Goal: Use online tool/utility: Utilize a website feature to perform a specific function

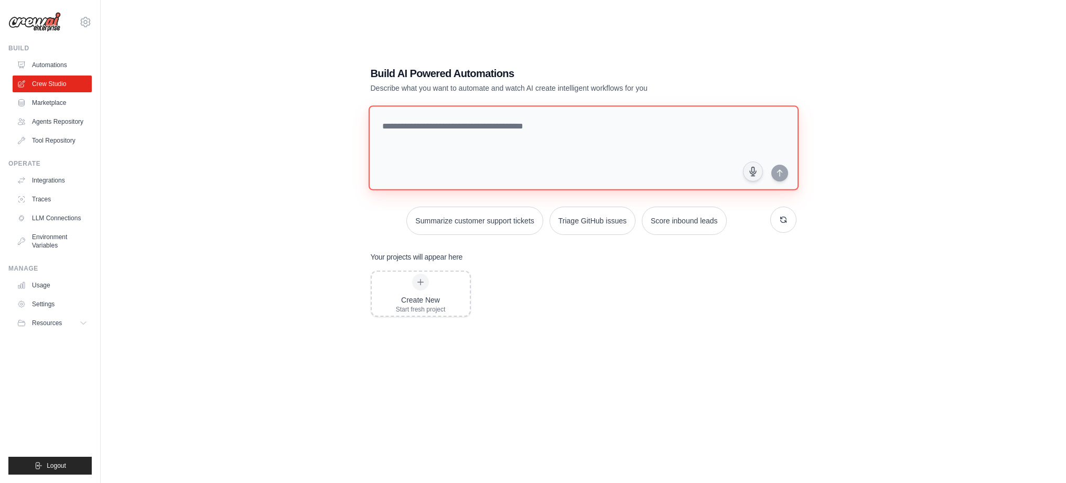
click at [427, 133] on textarea at bounding box center [583, 147] width 430 height 85
click at [424, 291] on div "Create New Start fresh project" at bounding box center [421, 294] width 50 height 40
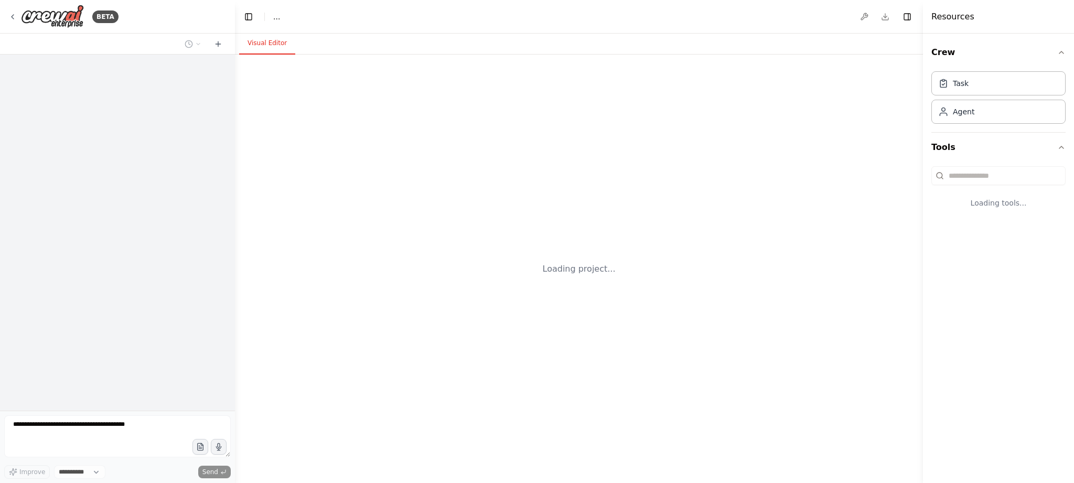
select select "****"
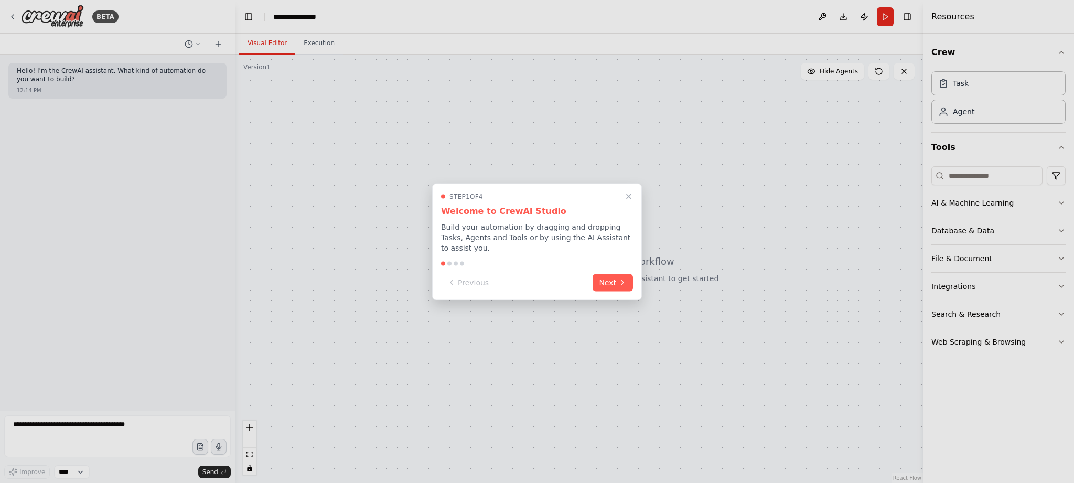
click at [604, 291] on button "Next" at bounding box center [613, 282] width 40 height 17
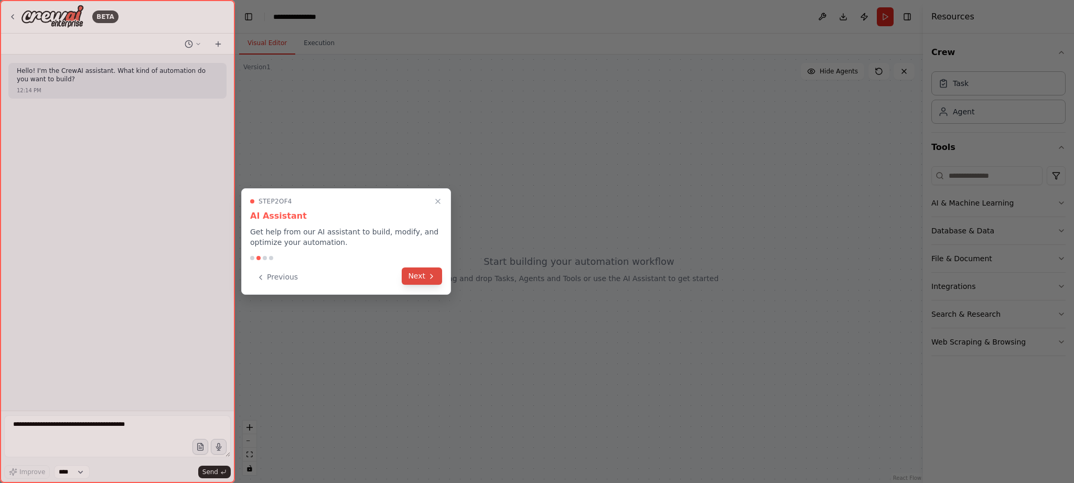
click at [422, 277] on button "Next" at bounding box center [422, 275] width 40 height 17
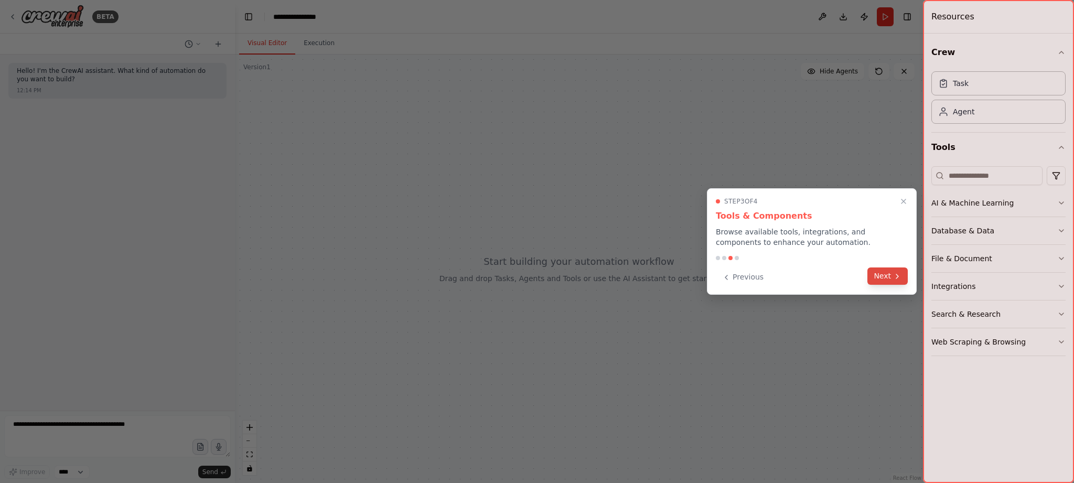
click at [891, 281] on button "Next" at bounding box center [887, 275] width 40 height 17
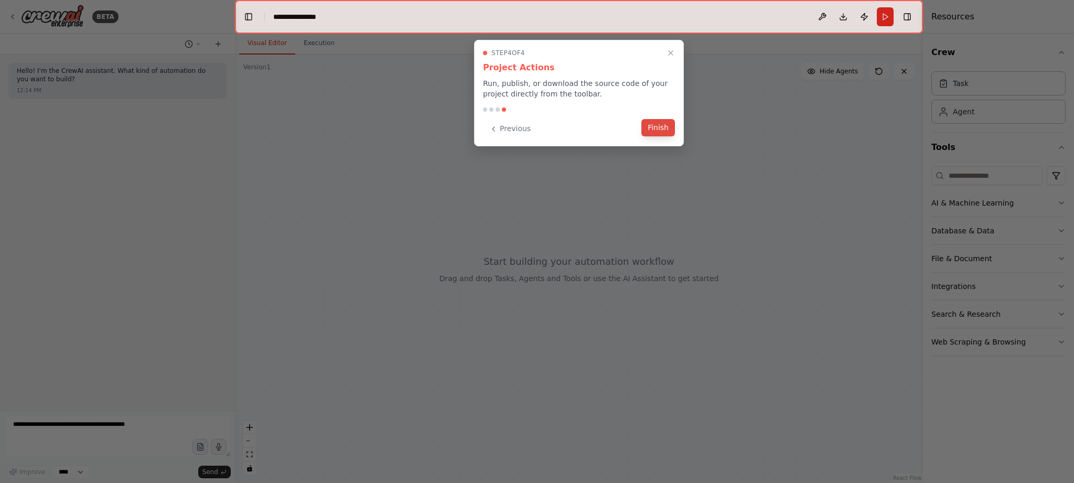
click at [643, 124] on button "Finish" at bounding box center [658, 127] width 34 height 17
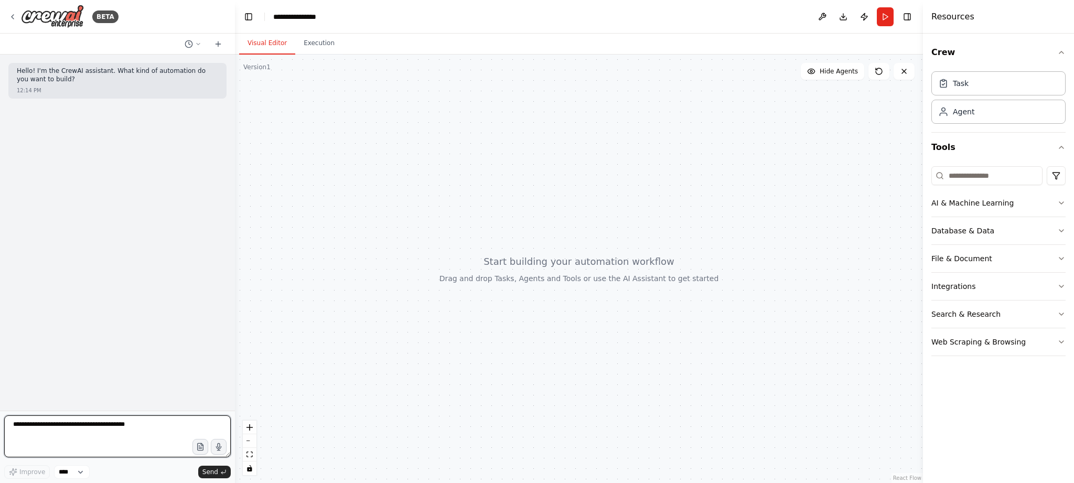
click at [87, 427] on textarea at bounding box center [117, 436] width 227 height 42
paste textarea "**********"
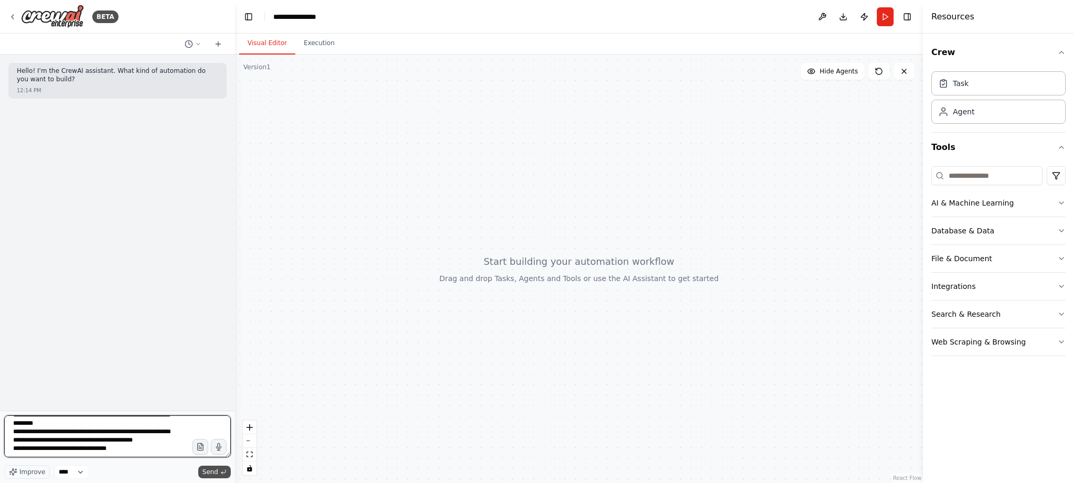
type textarea "**********"
click at [210, 473] on span "Send" at bounding box center [210, 472] width 16 height 8
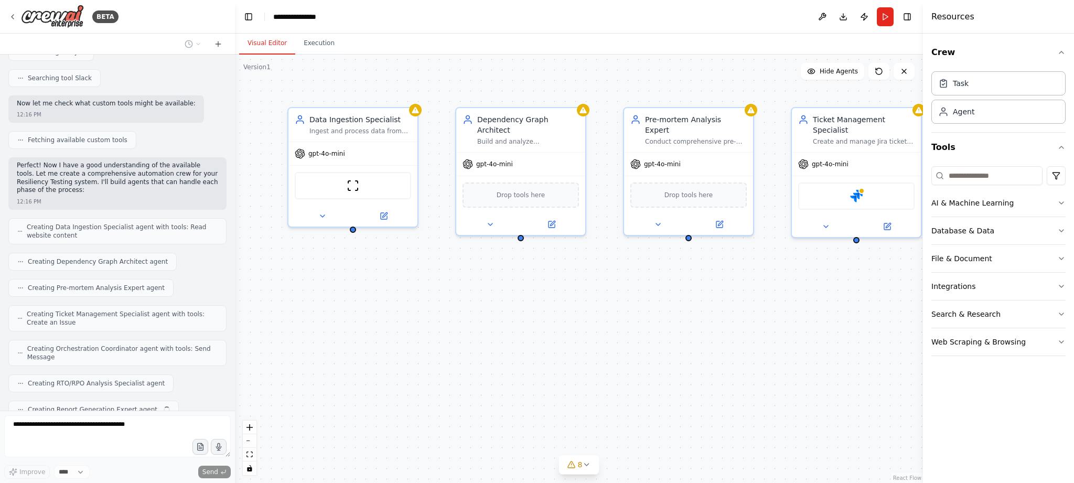
scroll to position [1551, 0]
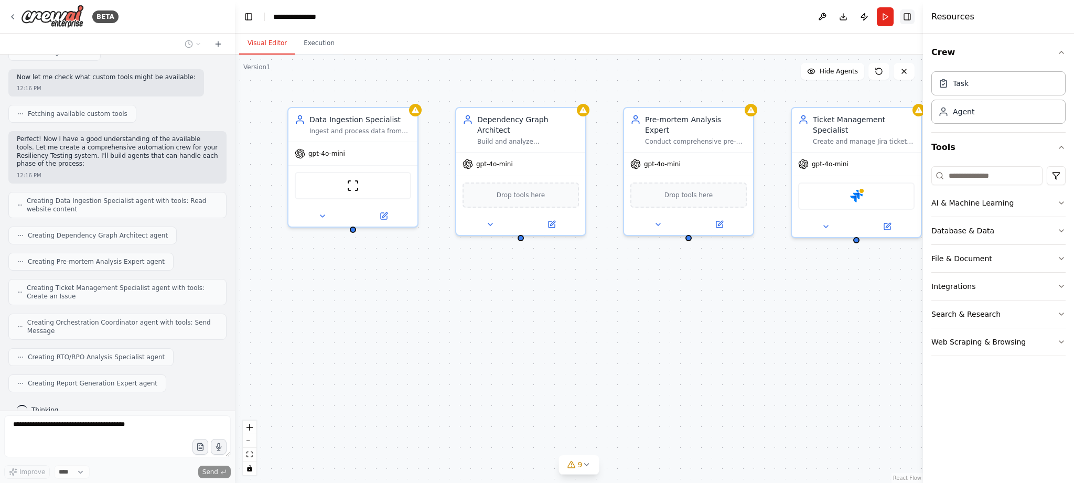
click at [907, 19] on button "Toggle Right Sidebar" at bounding box center [907, 16] width 15 height 15
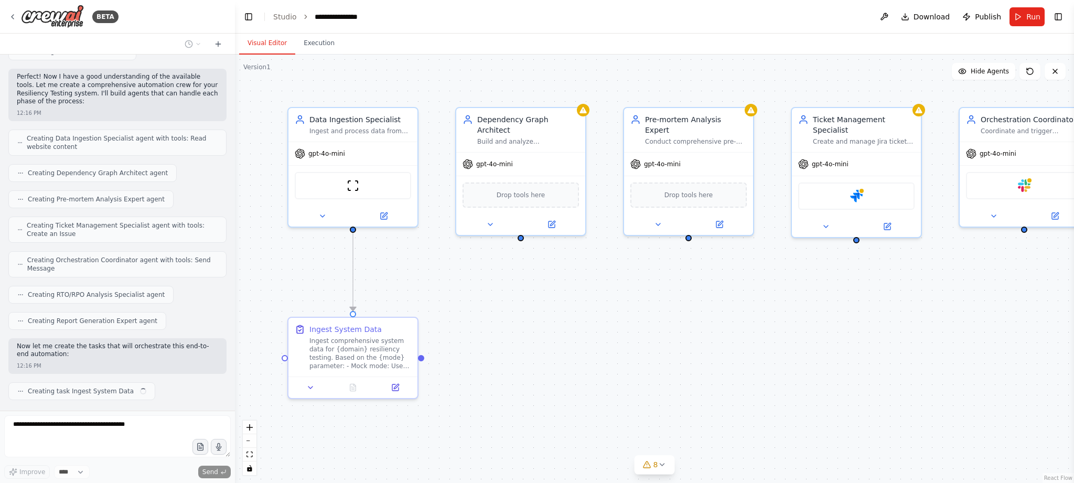
scroll to position [1622, 0]
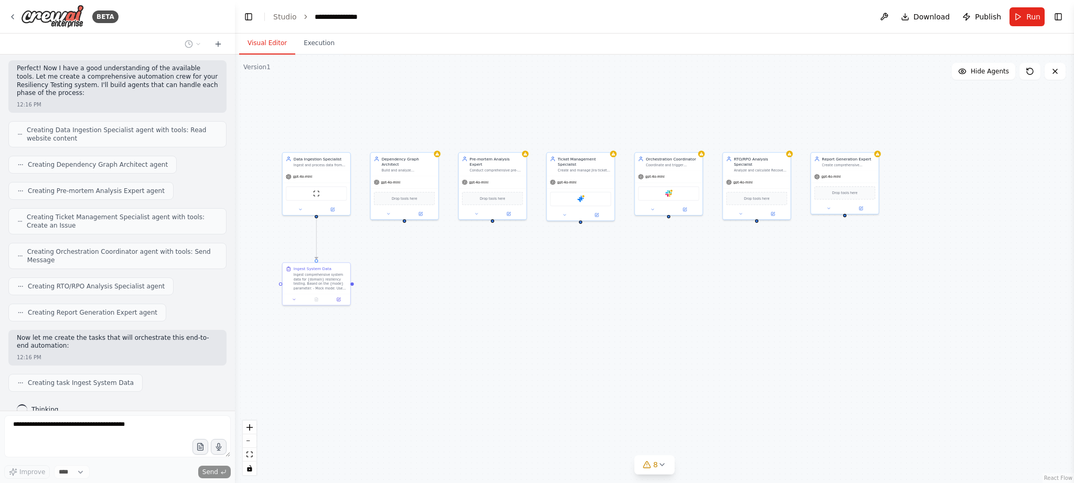
drag, startPoint x: 749, startPoint y: 357, endPoint x: 560, endPoint y: 295, distance: 199.3
click at [560, 295] on div ".deletable-edge-delete-btn { width: 20px; height: 20px; border: 0px solid #ffff…" at bounding box center [654, 269] width 839 height 428
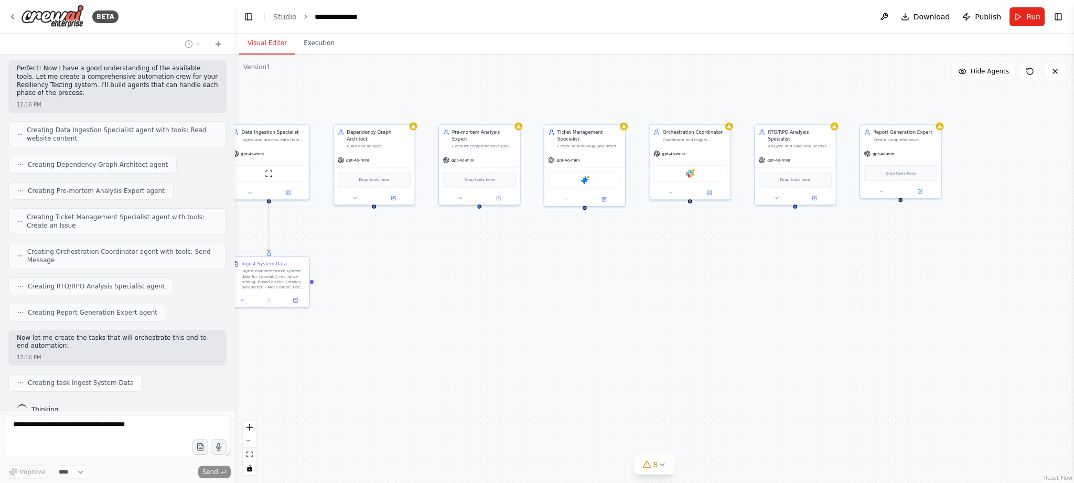
scroll to position [1648, 0]
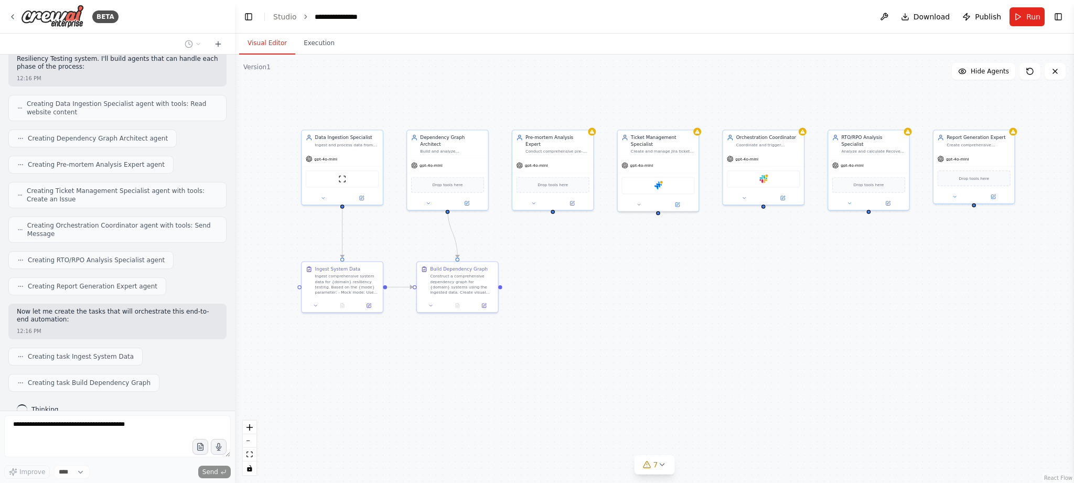
drag, startPoint x: 569, startPoint y: 316, endPoint x: 642, endPoint y: 321, distance: 73.6
click at [642, 321] on div ".deletable-edge-delete-btn { width: 20px; height: 20px; border: 0px solid #ffff…" at bounding box center [654, 269] width 839 height 428
click at [235, 171] on div ".deletable-edge-delete-btn { width: 20px; height: 20px; border: 0px solid #ffff…" at bounding box center [654, 269] width 839 height 428
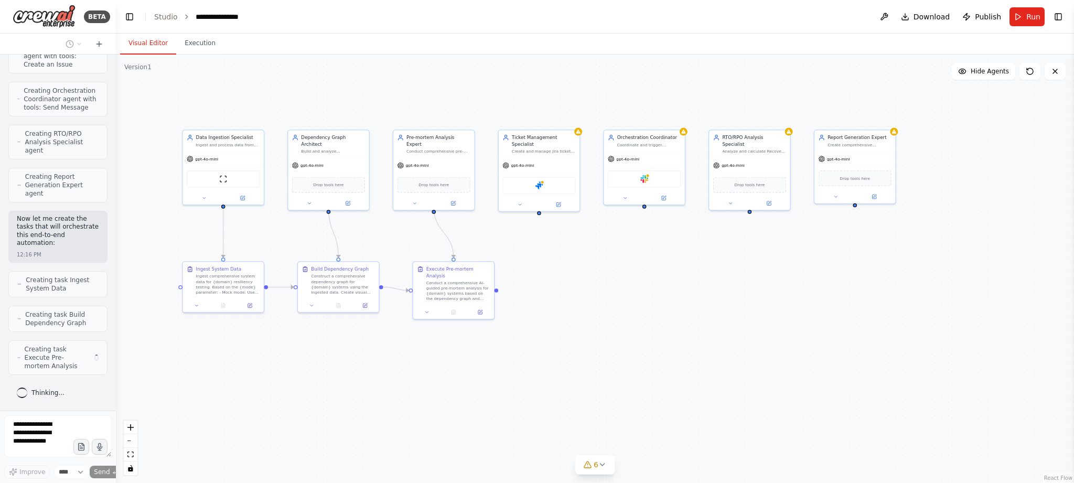
drag, startPoint x: 231, startPoint y: 169, endPoint x: 116, endPoint y: 148, distance: 117.2
click at [117, 150] on div "BETA Hello! I'm the CrewAI assistant. What kind of automation do you want to bu…" at bounding box center [537, 241] width 1074 height 483
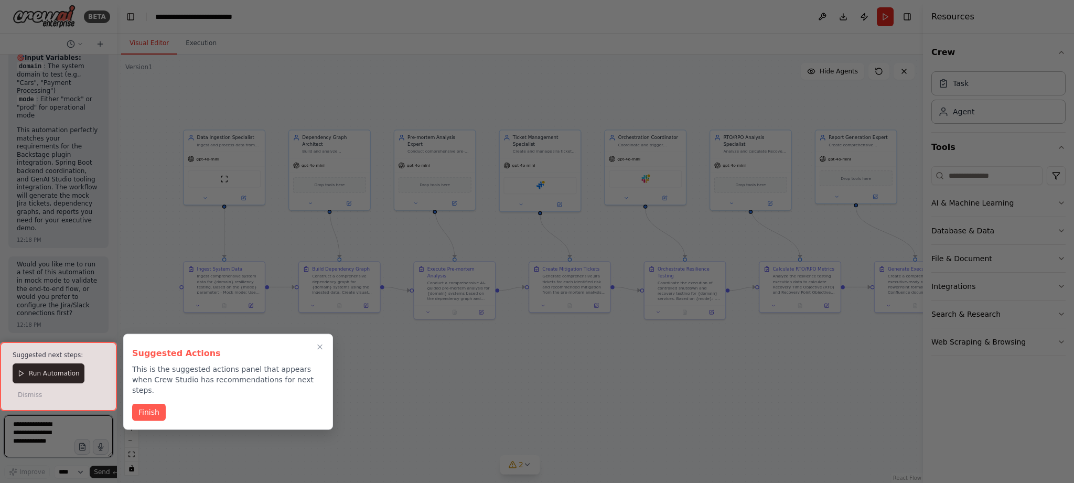
scroll to position [5341, 0]
click at [147, 407] on button "Finish" at bounding box center [149, 411] width 34 height 17
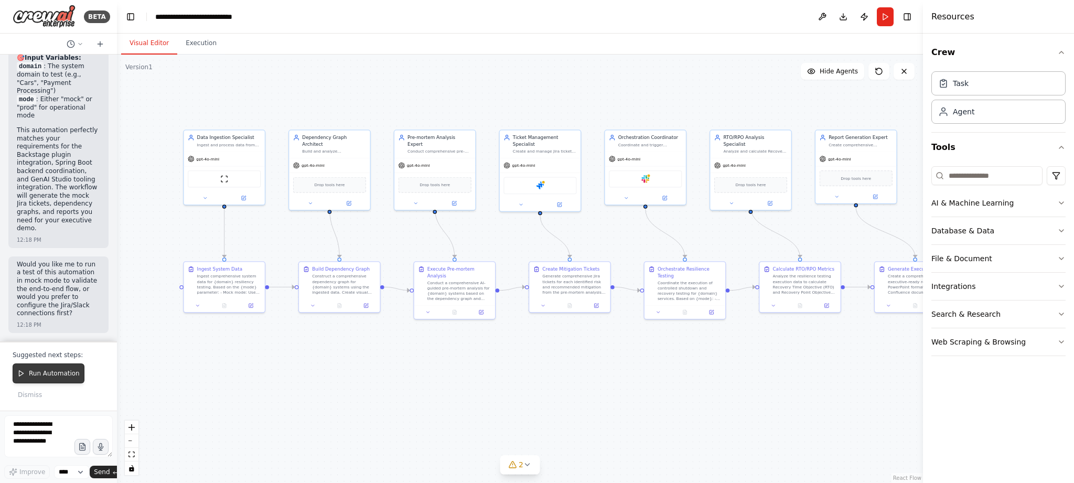
click at [57, 379] on button "Run Automation" at bounding box center [49, 373] width 72 height 20
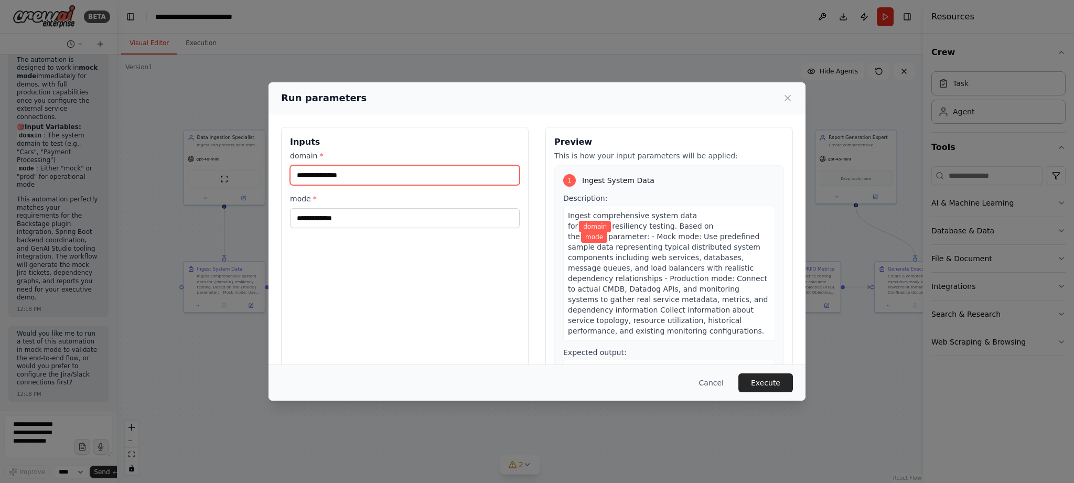
click at [335, 179] on input "domain *" at bounding box center [405, 175] width 230 height 20
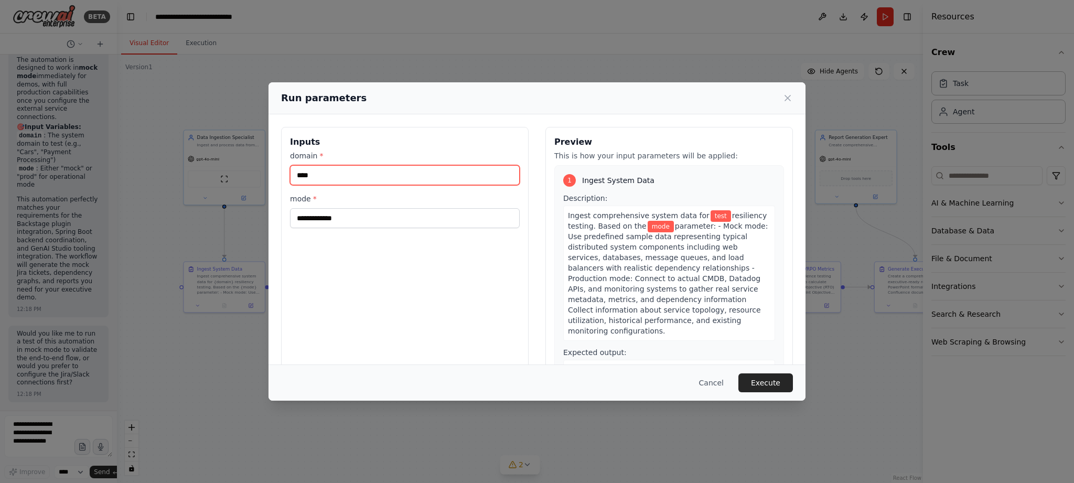
type input "****"
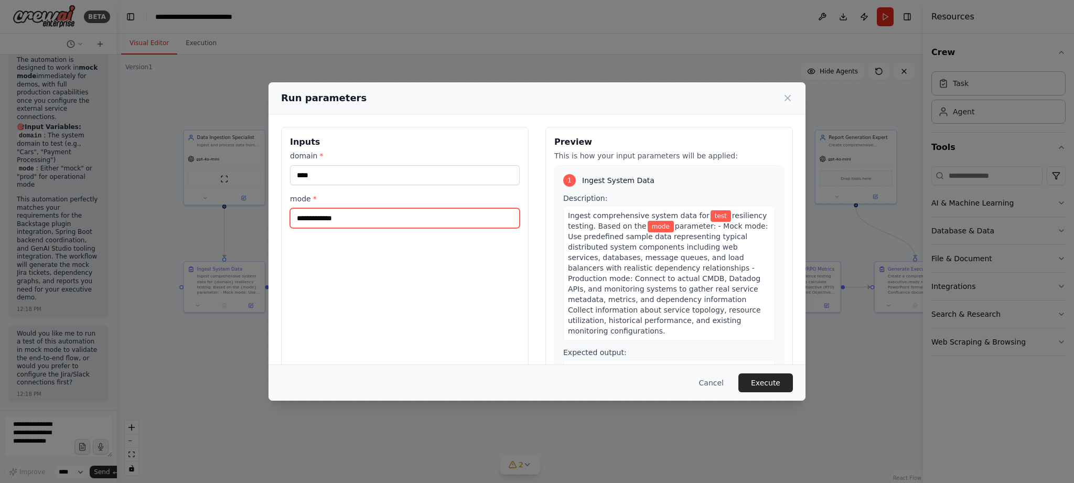
click at [379, 222] on input "mode *" at bounding box center [405, 218] width 230 height 20
click at [748, 389] on button "Execute" at bounding box center [765, 382] width 55 height 19
click at [407, 220] on input "mode *" at bounding box center [405, 218] width 230 height 20
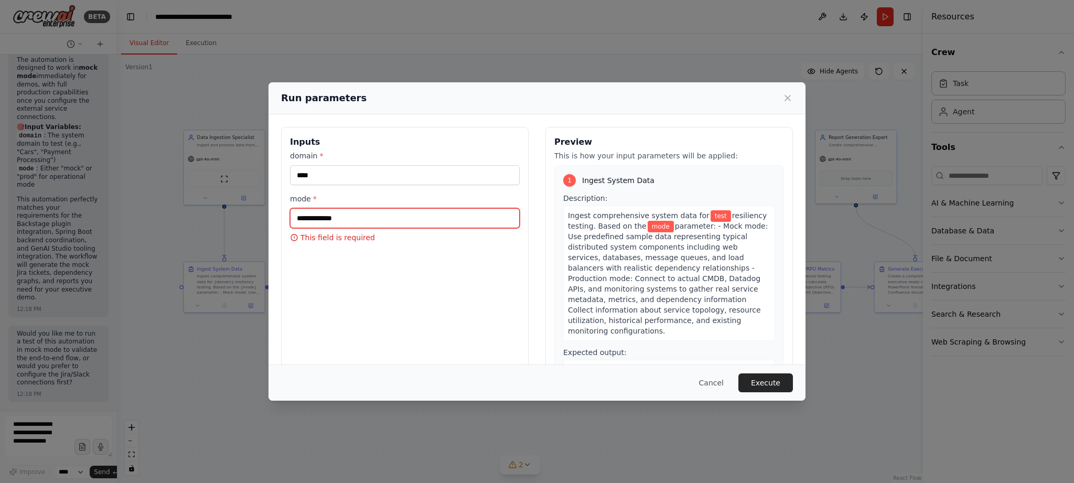
click at [407, 220] on input "mode *" at bounding box center [405, 218] width 230 height 20
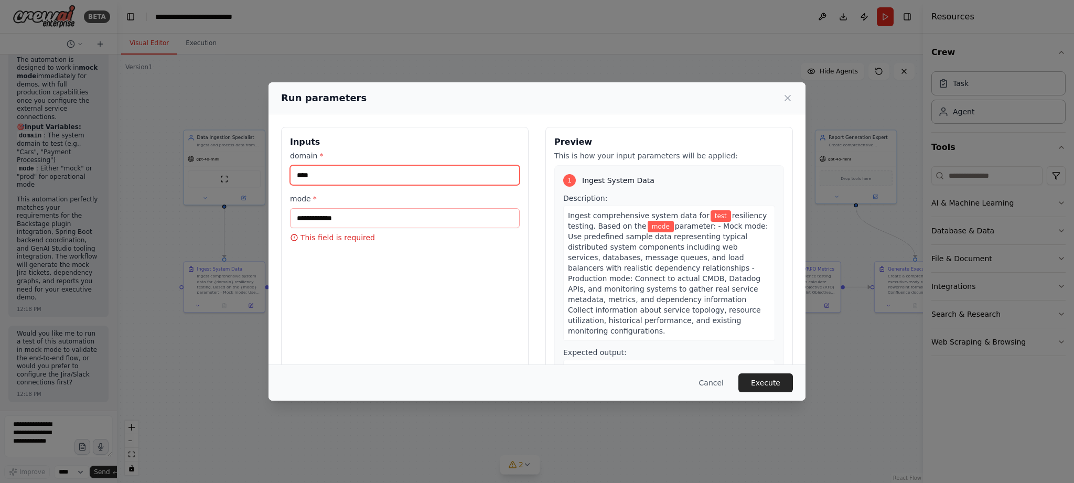
click at [366, 184] on input "****" at bounding box center [405, 175] width 230 height 20
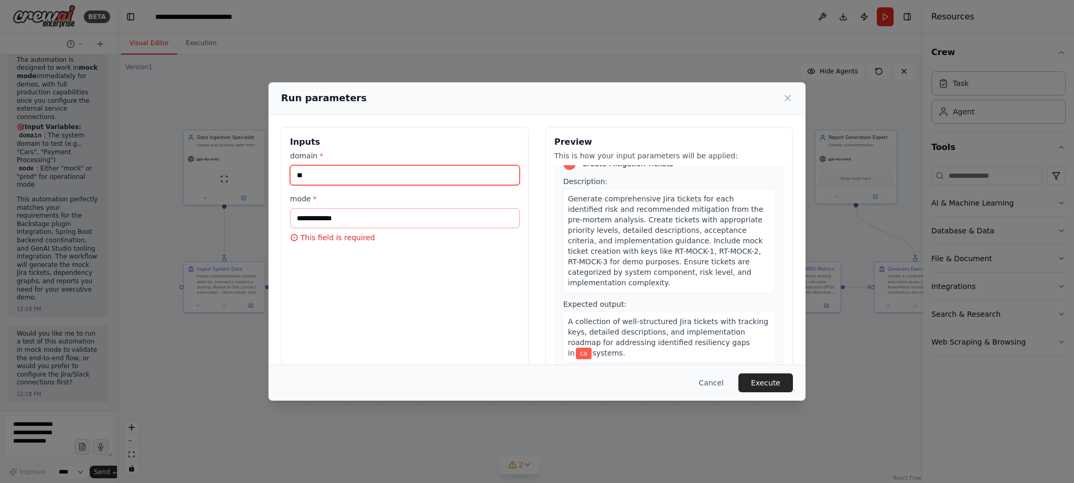
scroll to position [744, 0]
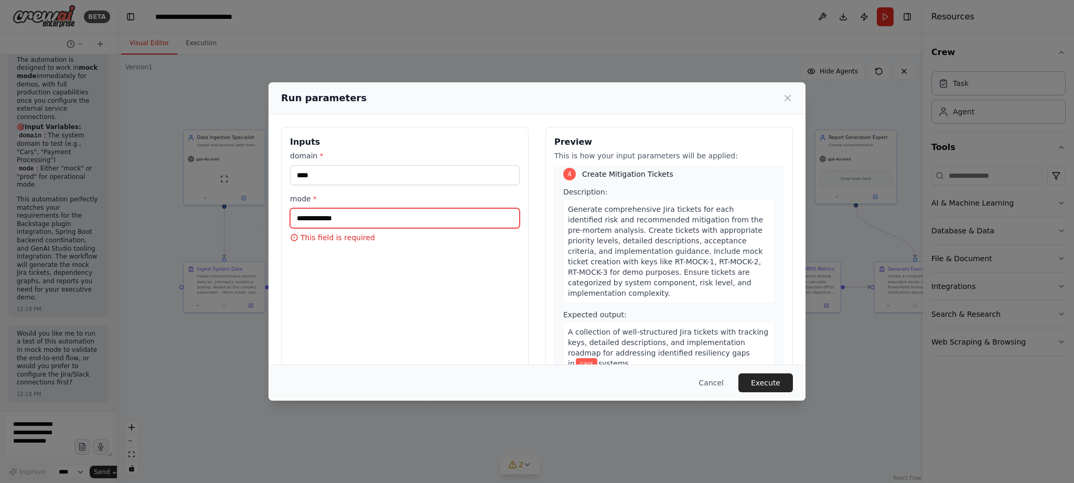
click at [366, 217] on input "mode *" at bounding box center [405, 218] width 230 height 20
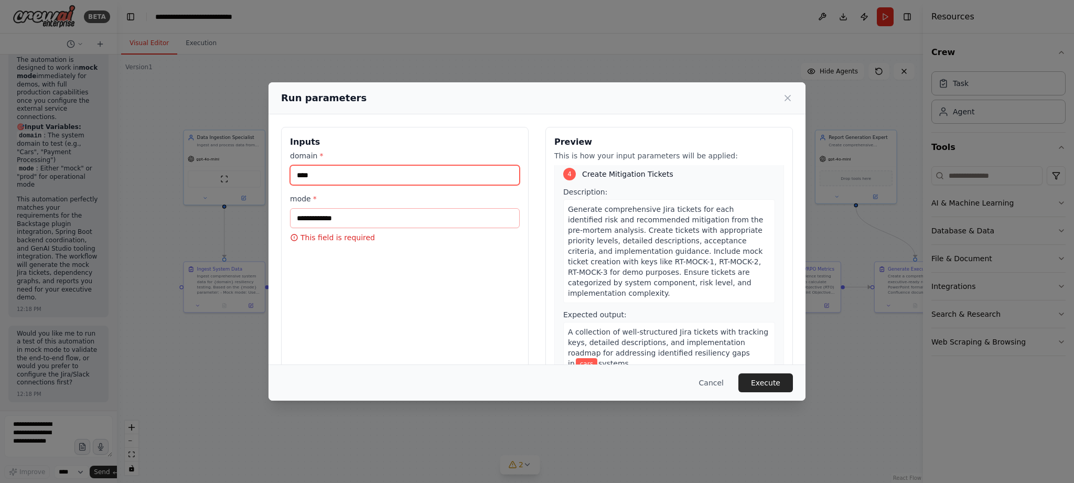
click at [359, 176] on input "****" at bounding box center [405, 175] width 230 height 20
type input "****"
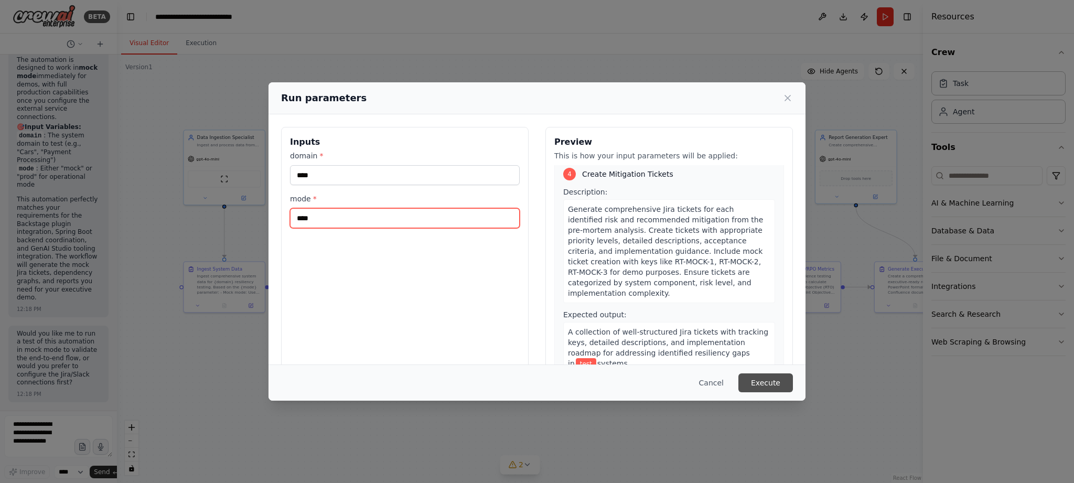
type input "****"
click at [770, 391] on button "Execute" at bounding box center [765, 382] width 55 height 19
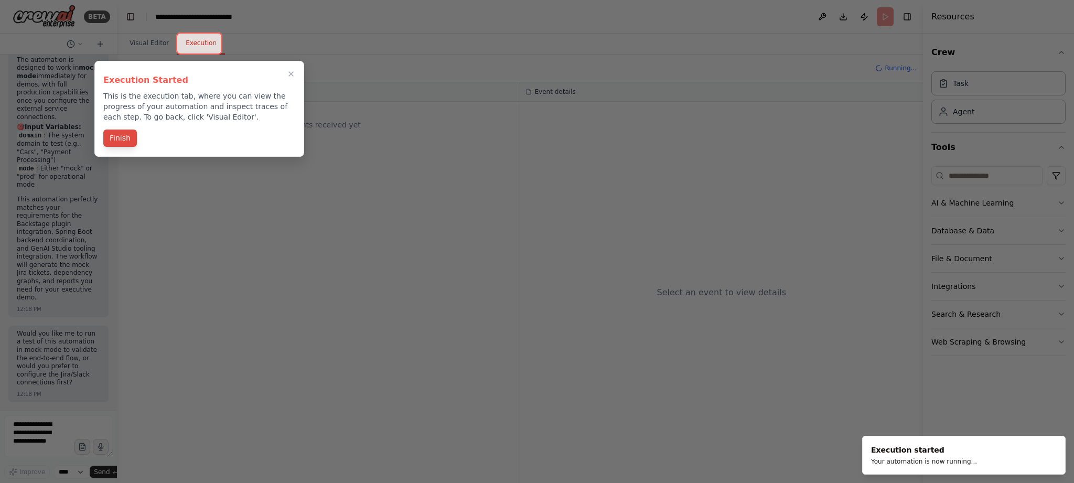
click at [125, 141] on button "Finish" at bounding box center [120, 138] width 34 height 17
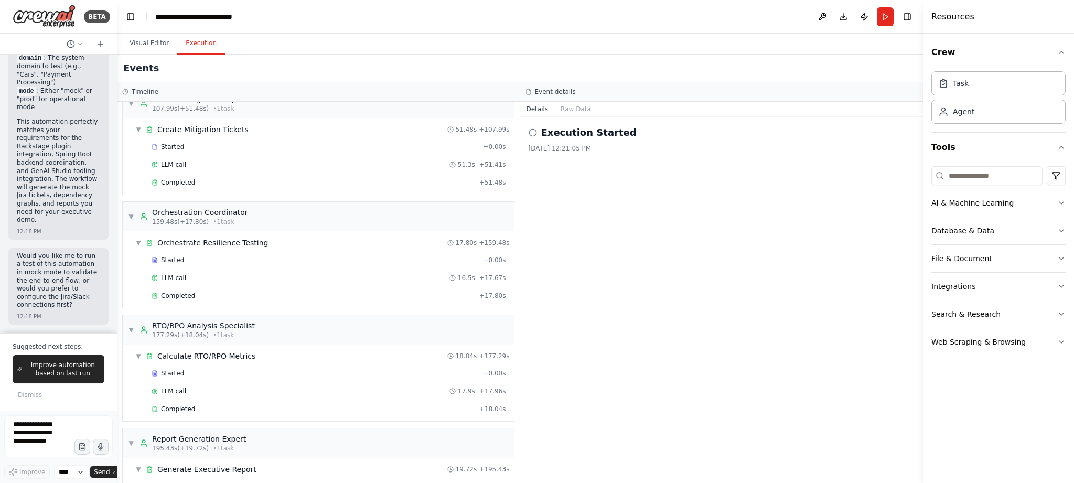
scroll to position [565, 0]
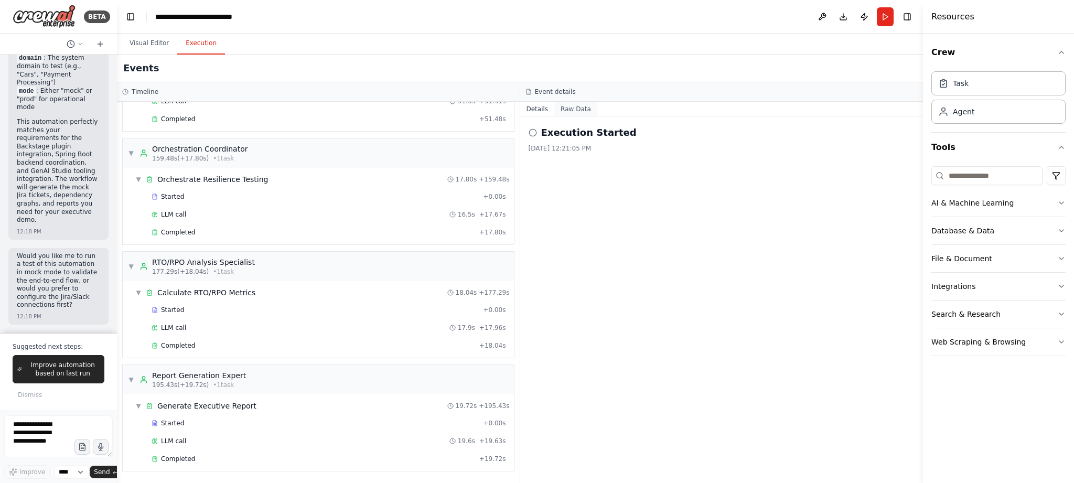
click at [578, 106] on button "Raw Data" at bounding box center [575, 109] width 43 height 15
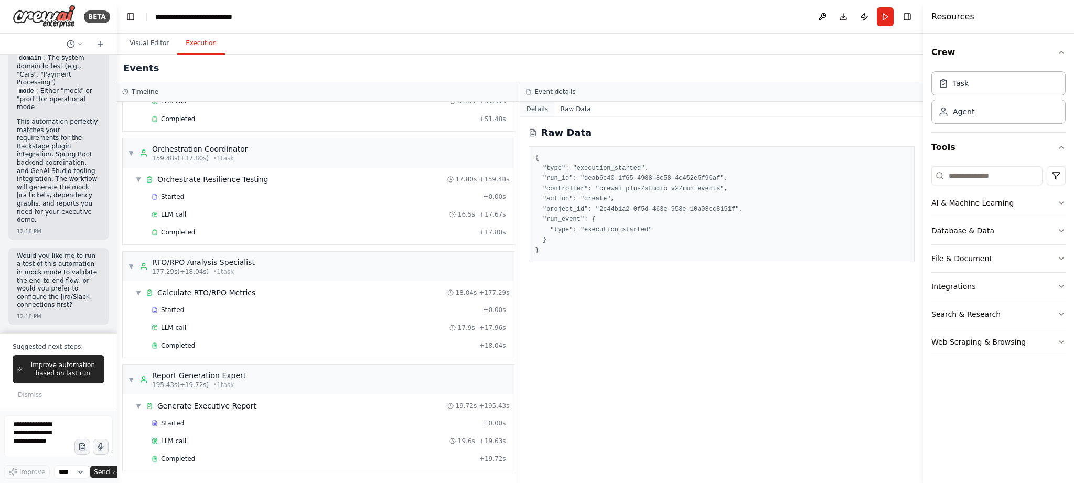
click at [540, 108] on button "Details" at bounding box center [537, 109] width 35 height 15
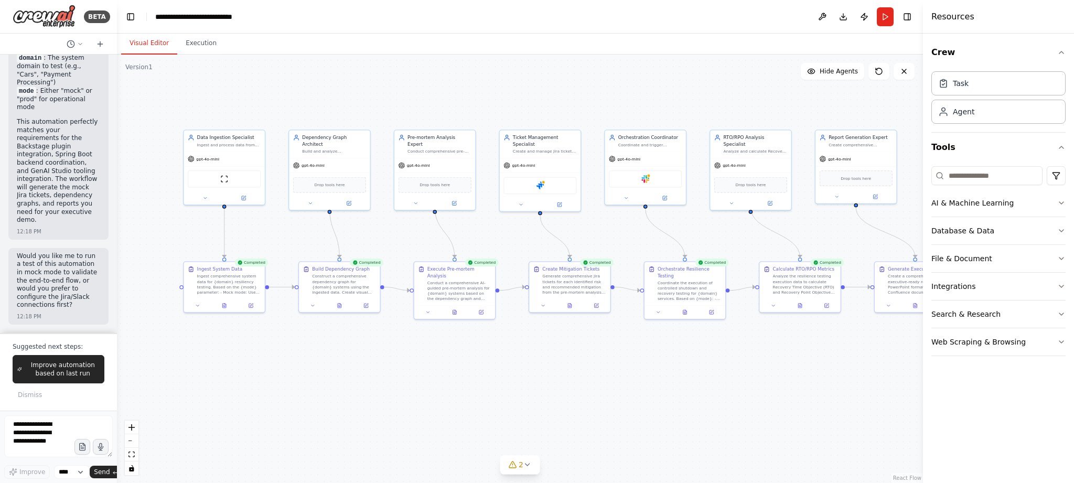
click at [142, 45] on button "Visual Editor" at bounding box center [149, 44] width 56 height 22
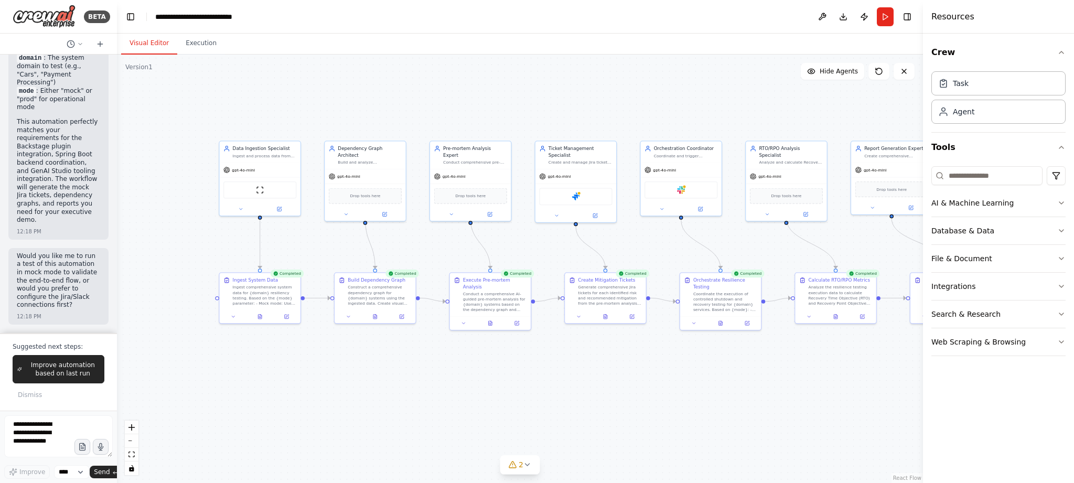
drag, startPoint x: 507, startPoint y: 403, endPoint x: 543, endPoint y: 414, distance: 37.3
click at [543, 414] on div ".deletable-edge-delete-btn { width: 20px; height: 20px; border: 0px solid #ffff…" at bounding box center [520, 269] width 806 height 428
click at [288, 278] on div "Ingest System Data" at bounding box center [265, 278] width 64 height 7
click at [257, 317] on button at bounding box center [260, 316] width 28 height 8
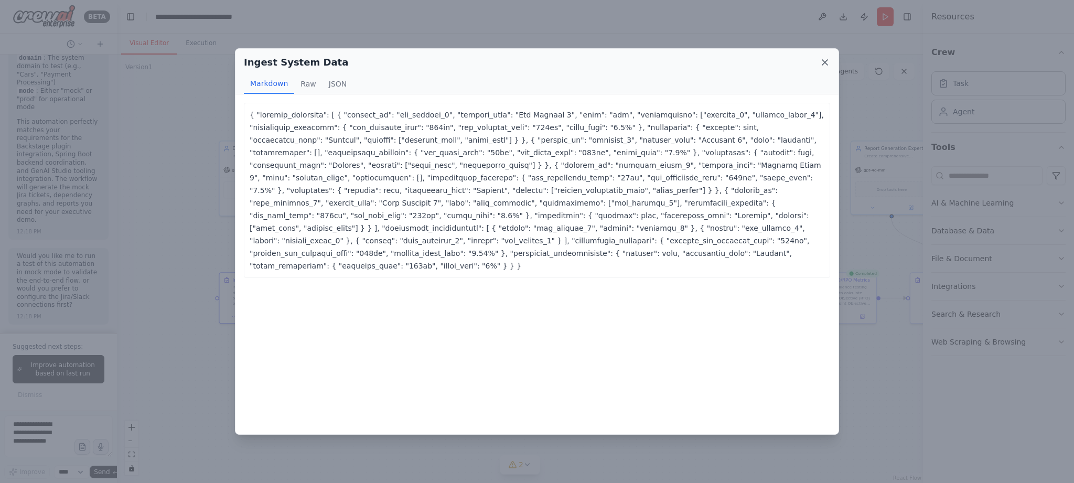
click at [828, 68] on icon at bounding box center [825, 62] width 10 height 10
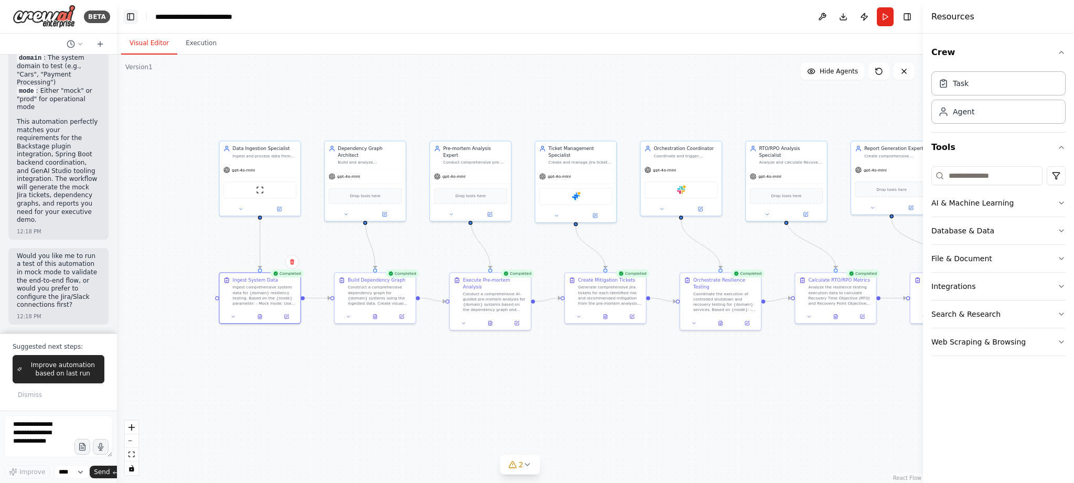
click at [126, 15] on button "Toggle Left Sidebar" at bounding box center [130, 16] width 15 height 15
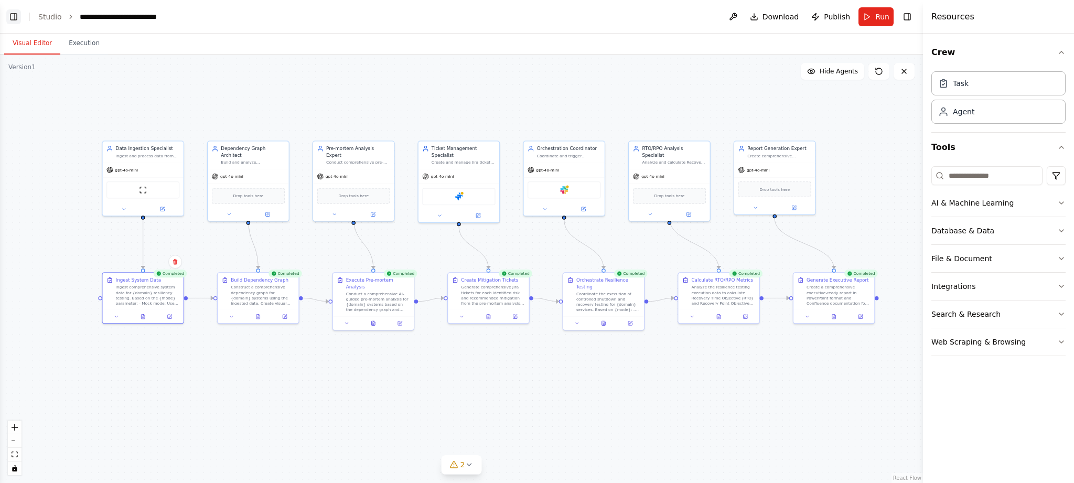
click at [15, 14] on button "Toggle Left Sidebar" at bounding box center [13, 16] width 15 height 15
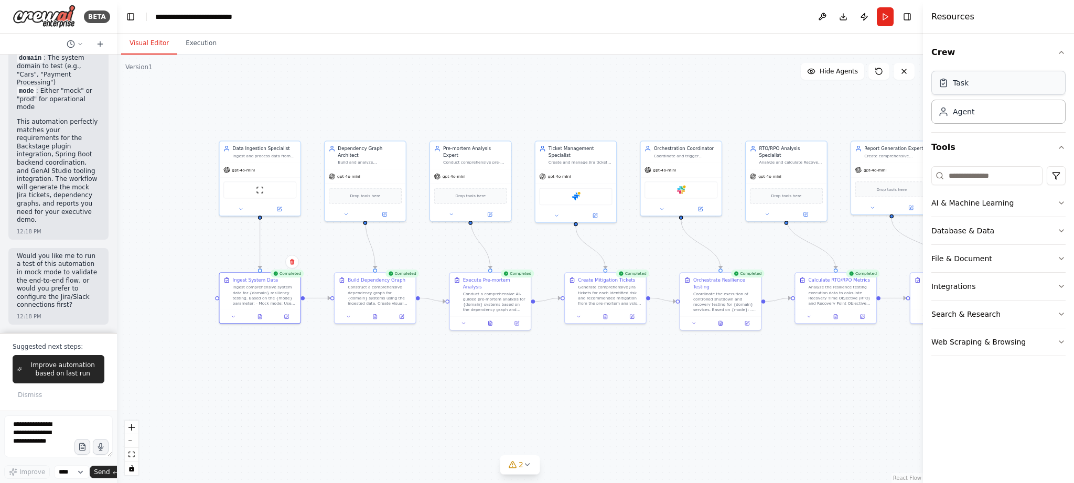
click at [971, 82] on div "Task" at bounding box center [998, 83] width 134 height 24
click at [974, 109] on div "Agent" at bounding box center [998, 111] width 134 height 24
click at [965, 196] on button "AI & Machine Learning" at bounding box center [998, 202] width 134 height 27
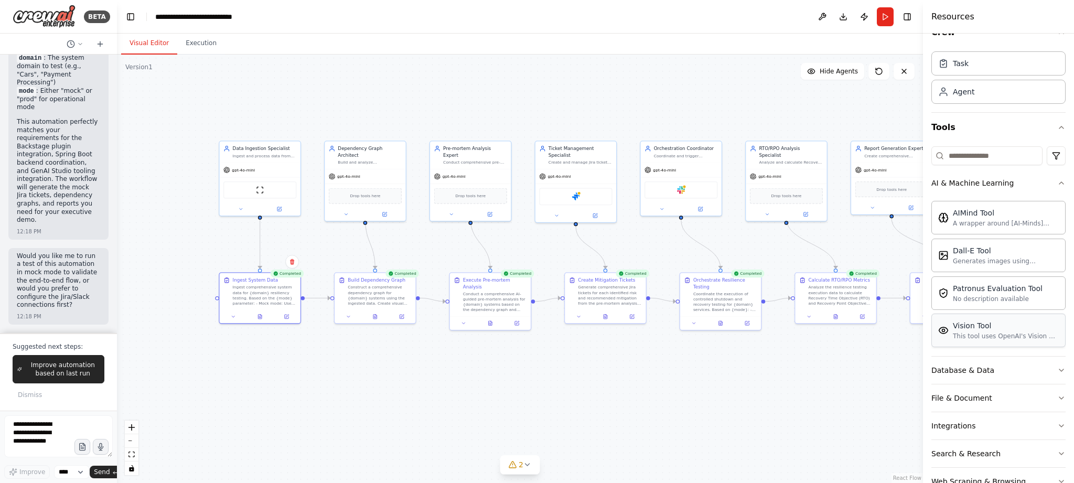
scroll to position [49, 0]
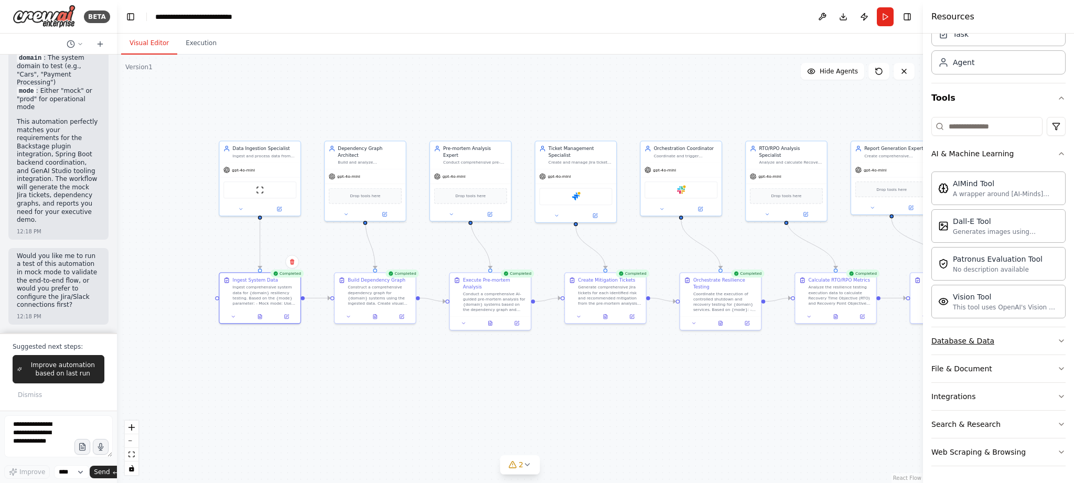
click at [1027, 343] on button "Database & Data" at bounding box center [998, 340] width 134 height 27
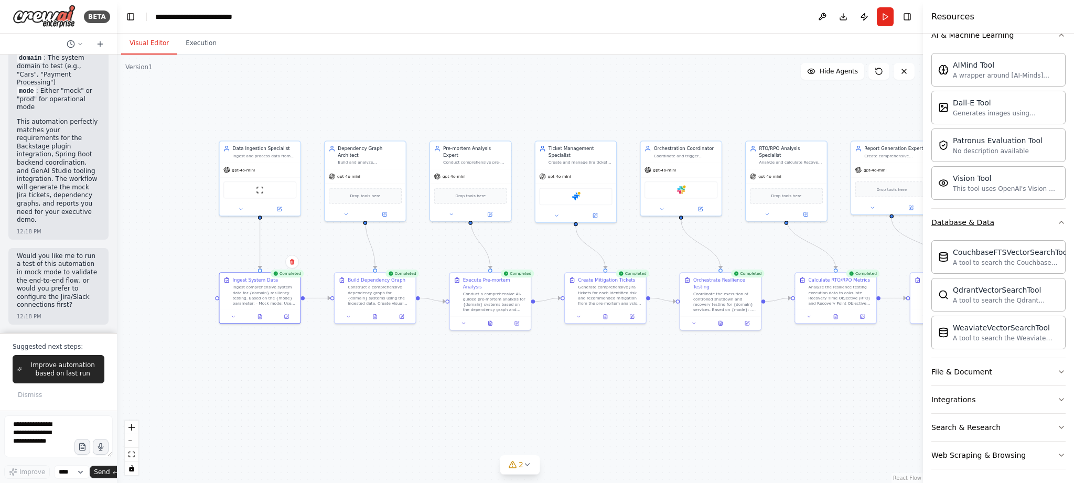
scroll to position [171, 0]
click at [1007, 377] on button "File & Document" at bounding box center [998, 368] width 134 height 27
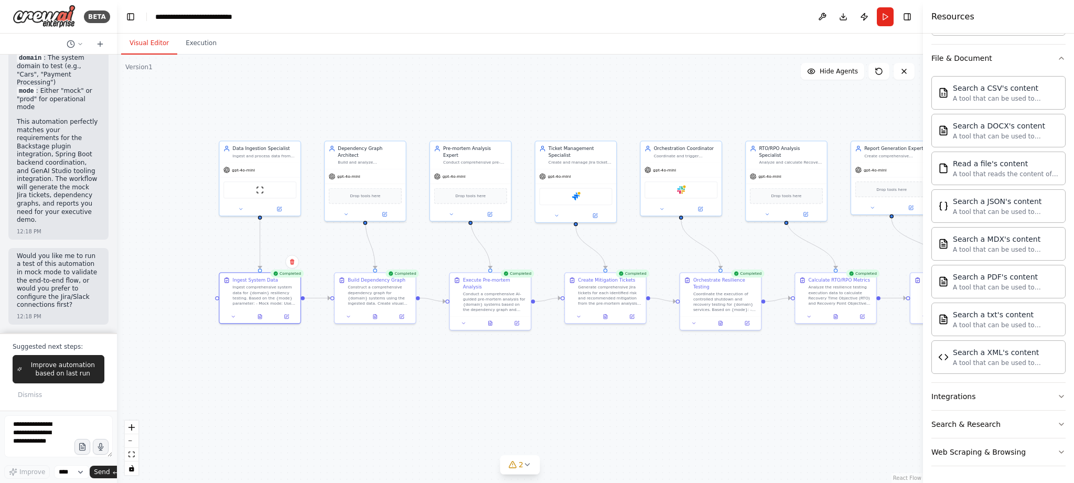
scroll to position [5349, 0]
